Goal: Information Seeking & Learning: Learn about a topic

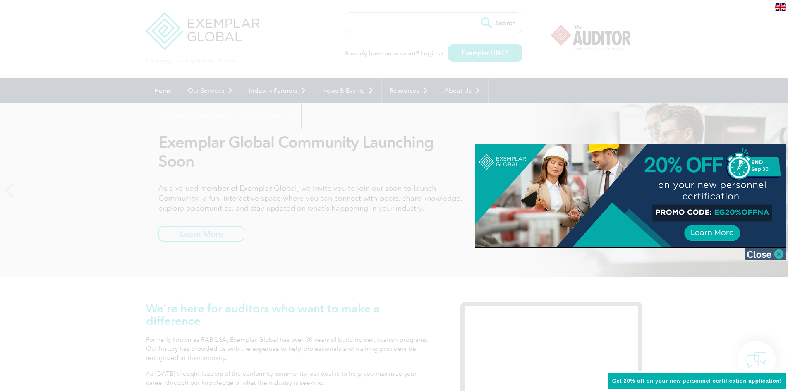
click at [778, 257] on img at bounding box center [764, 254] width 41 height 12
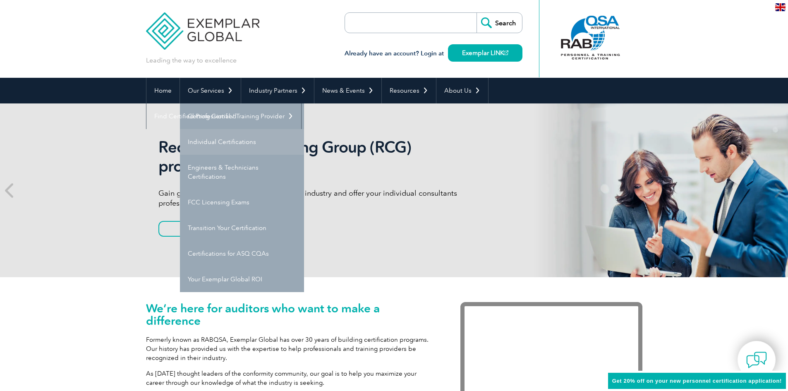
click at [225, 144] on link "Individual Certifications" at bounding box center [242, 142] width 124 height 26
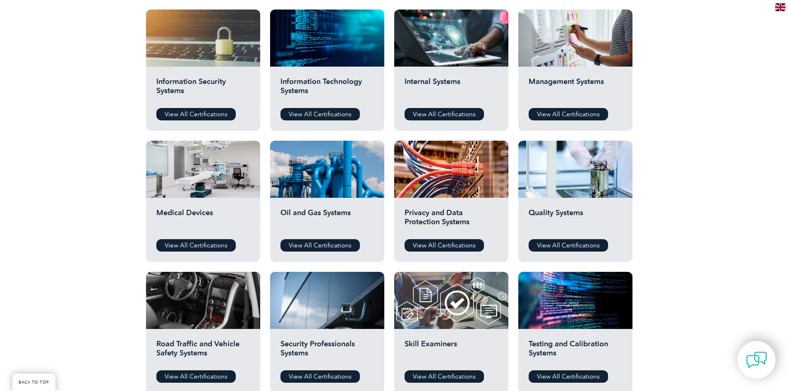
scroll to position [455, 0]
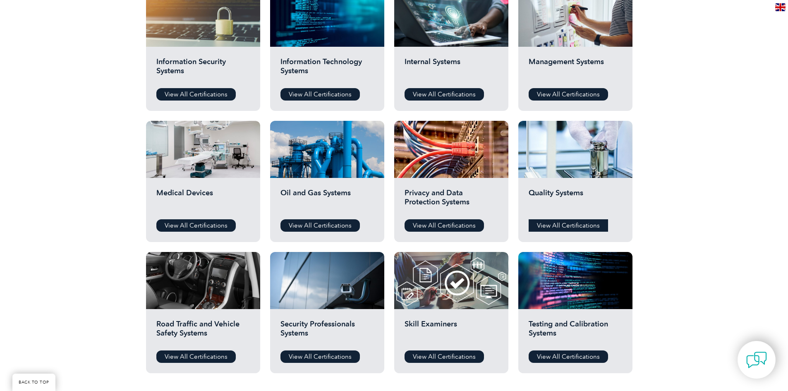
click at [553, 226] on link "View All Certifications" at bounding box center [568, 225] width 79 height 12
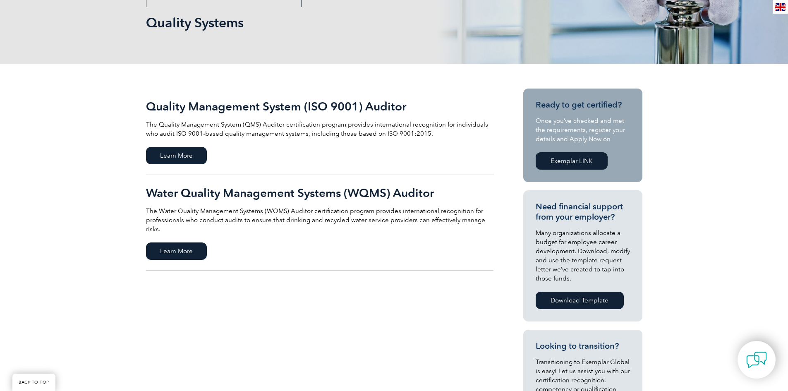
scroll to position [124, 0]
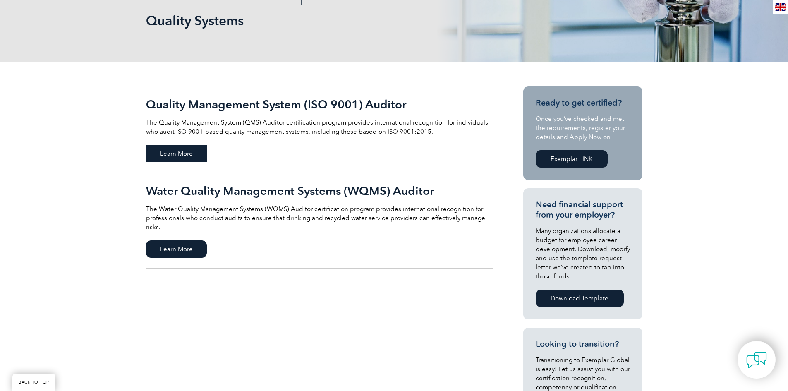
click at [183, 150] on span "Learn More" at bounding box center [176, 153] width 61 height 17
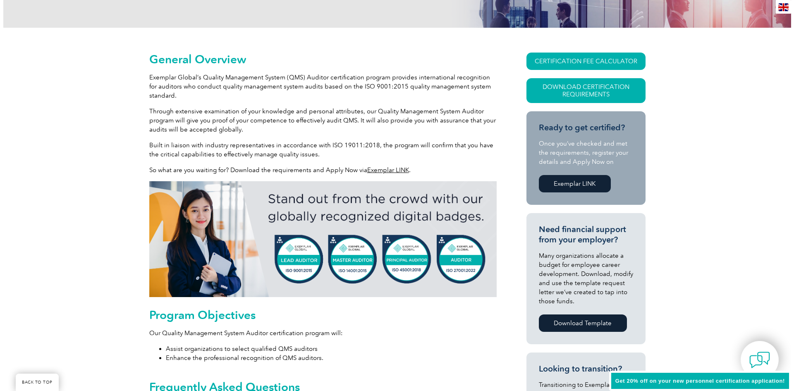
scroll to position [165, 0]
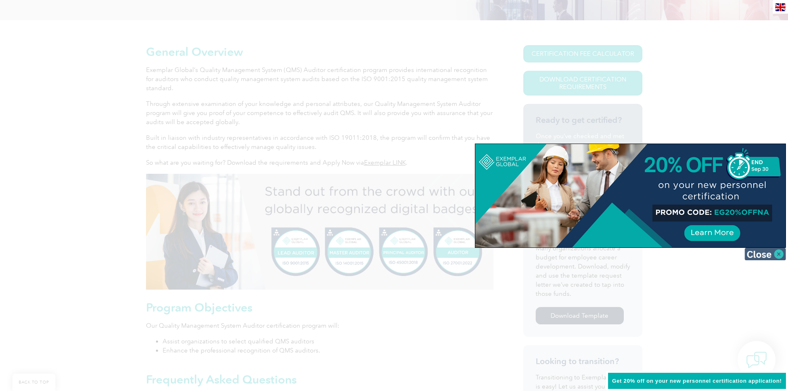
click at [763, 254] on img at bounding box center [764, 254] width 41 height 12
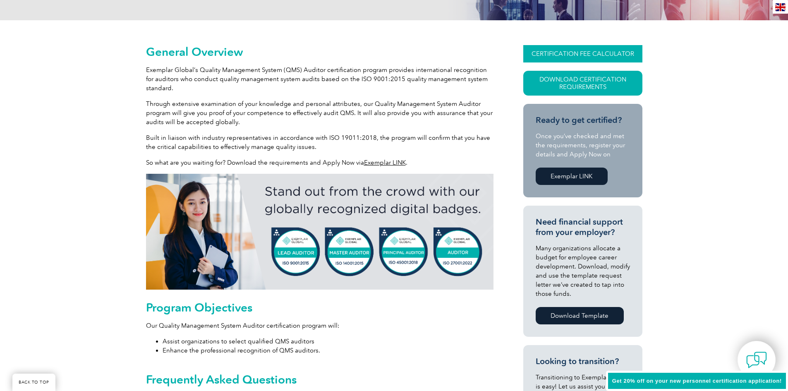
click at [559, 53] on link "CERTIFICATION FEE CALCULATOR" at bounding box center [582, 53] width 119 height 17
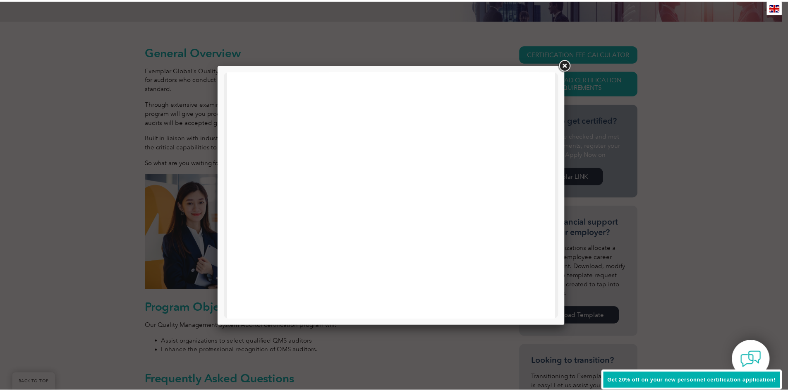
scroll to position [41, 0]
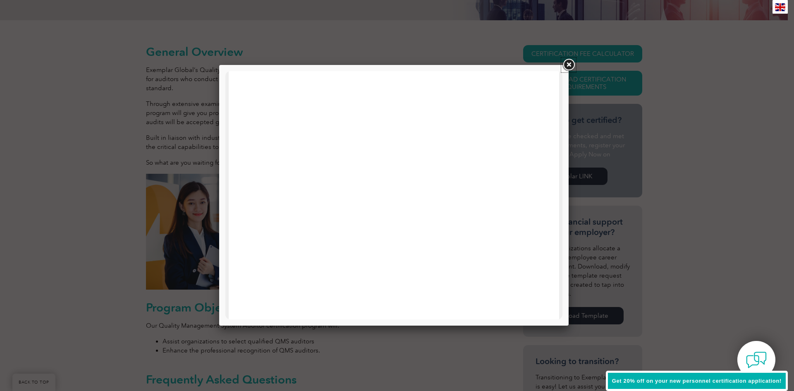
click at [569, 63] on link at bounding box center [568, 64] width 15 height 15
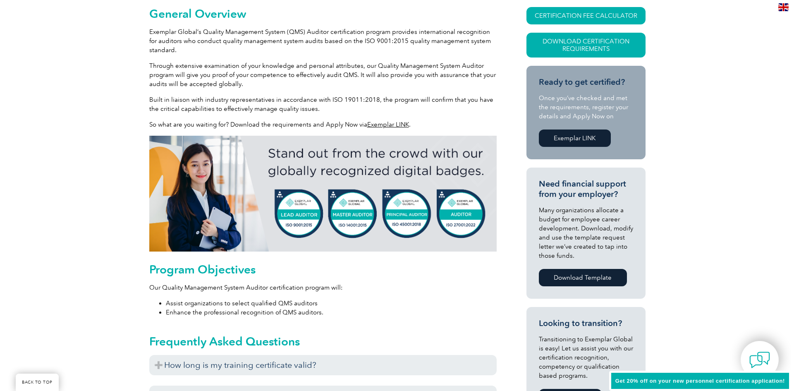
scroll to position [124, 0]
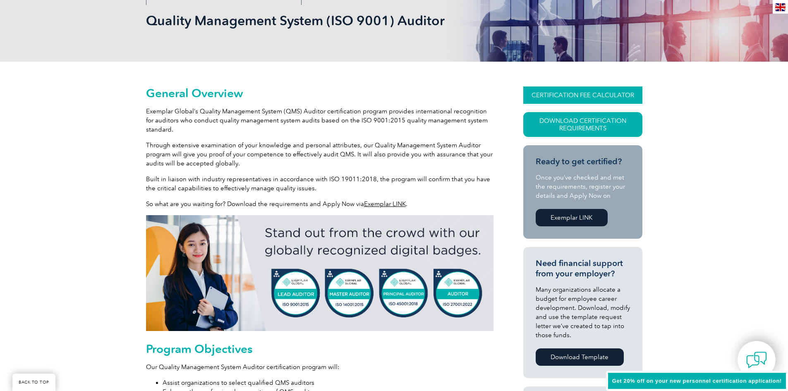
click at [553, 98] on link "CERTIFICATION FEE CALCULATOR" at bounding box center [582, 94] width 119 height 17
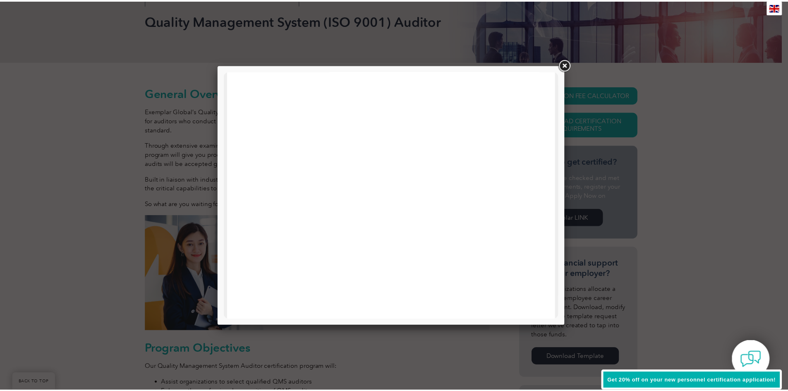
scroll to position [248, 0]
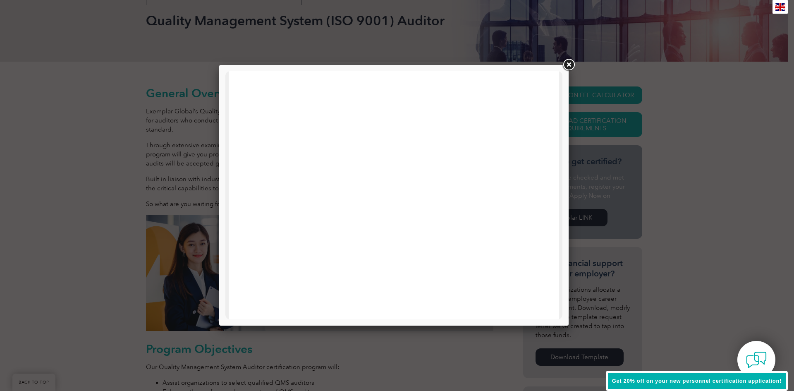
click at [570, 60] on link at bounding box center [568, 64] width 15 height 15
